Goal: Transaction & Acquisition: Purchase product/service

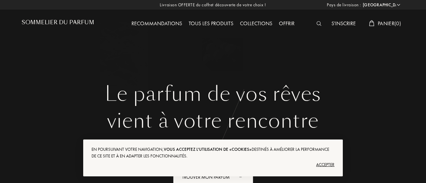
select select "FR"
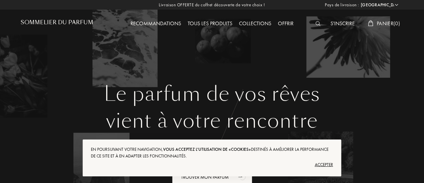
click at [233, 5] on div "Livraison OFFERTE du coffret découverte de votre choix ! Pays de livraison : Af…" at bounding box center [212, 5] width 424 height 10
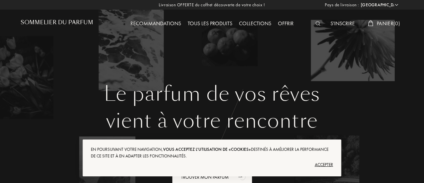
click at [315, 23] on img at bounding box center [317, 23] width 5 height 5
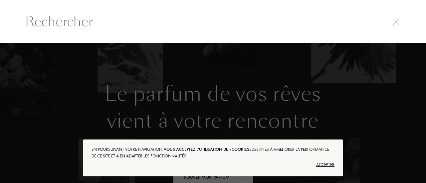
type input "l"
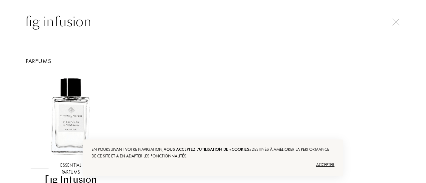
type input "fig infusion"
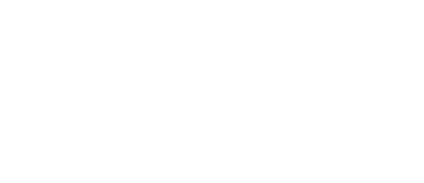
select select "FR"
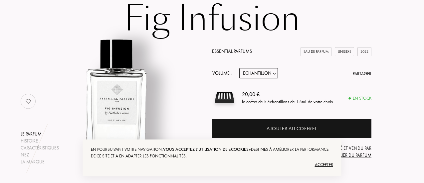
scroll to position [67, 0]
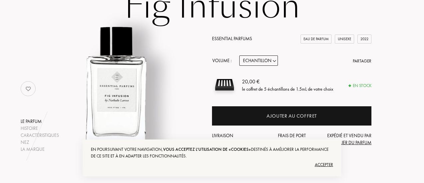
click at [323, 165] on div "Accepter" at bounding box center [212, 165] width 242 height 11
